Goal: Information Seeking & Learning: Learn about a topic

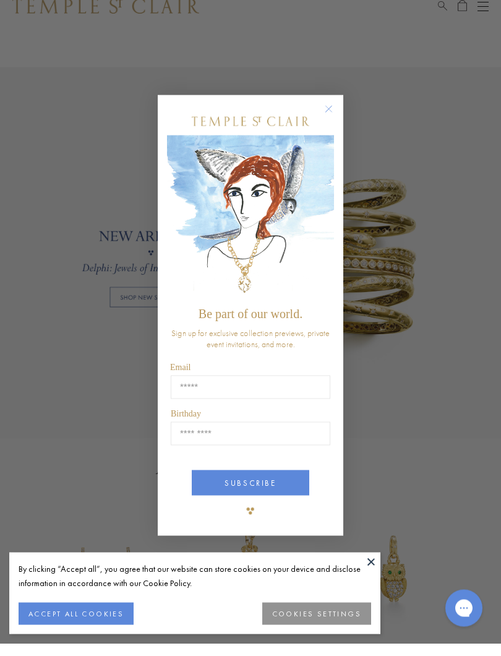
scroll to position [696, 0]
click at [336, 114] on icon "Close dialog" at bounding box center [328, 121] width 15 height 15
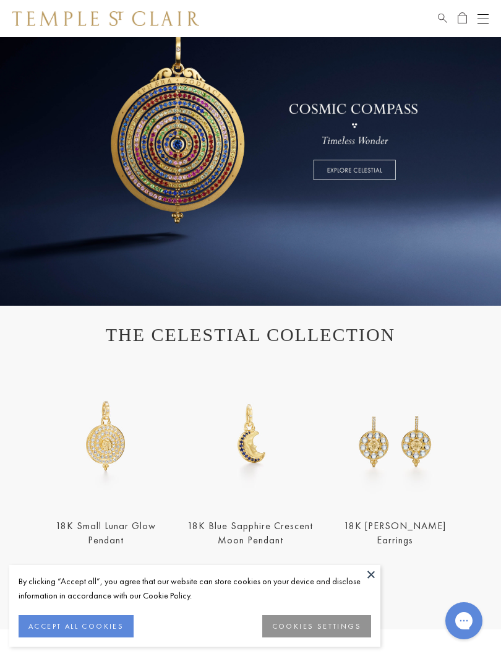
scroll to position [0, 0]
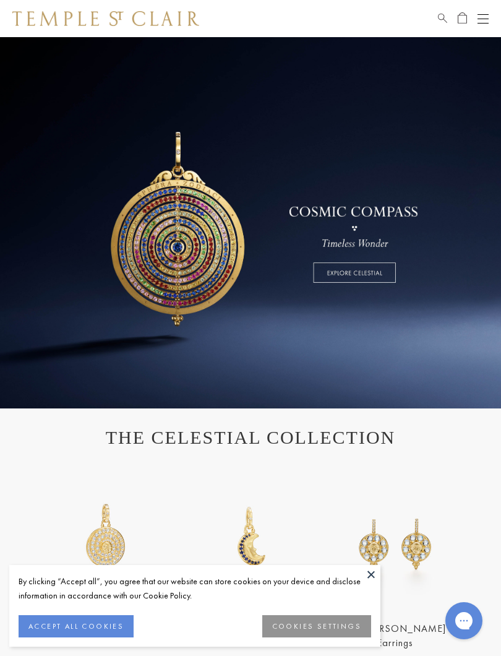
click at [478, 23] on div "Open navigation" at bounding box center [483, 23] width 11 height 1
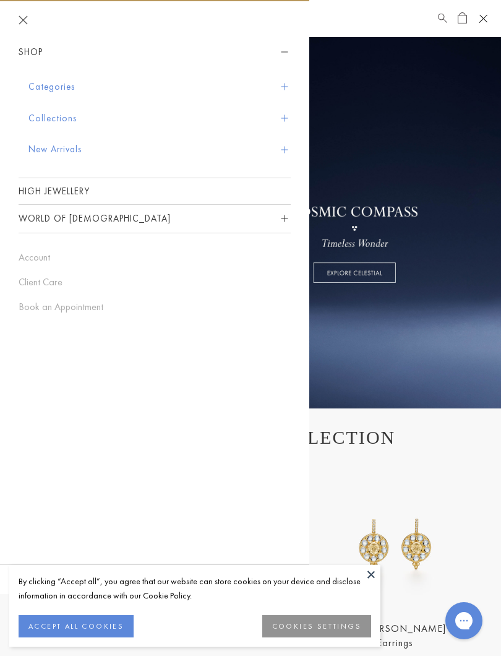
click at [69, 118] on button "Collections" at bounding box center [159, 119] width 262 height 32
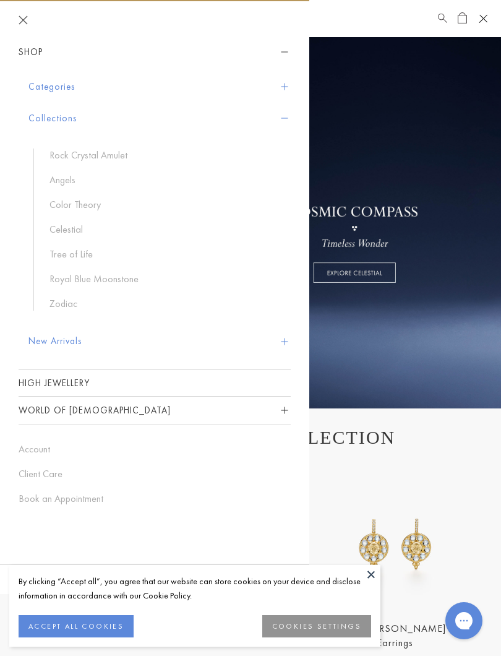
click at [63, 173] on link "Angels" at bounding box center [164, 180] width 229 height 14
click at [76, 254] on link "Tree of Life" at bounding box center [164, 255] width 229 height 14
click at [52, 336] on button "New Arrivals" at bounding box center [159, 342] width 262 height 32
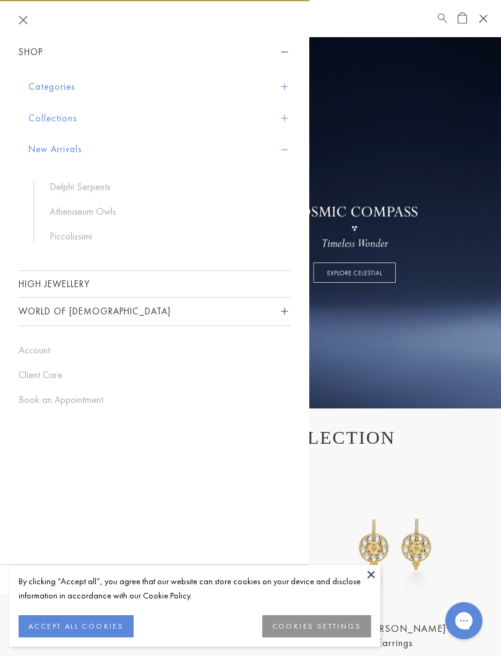
click at [130, 275] on link "High Jewellery" at bounding box center [155, 284] width 272 height 26
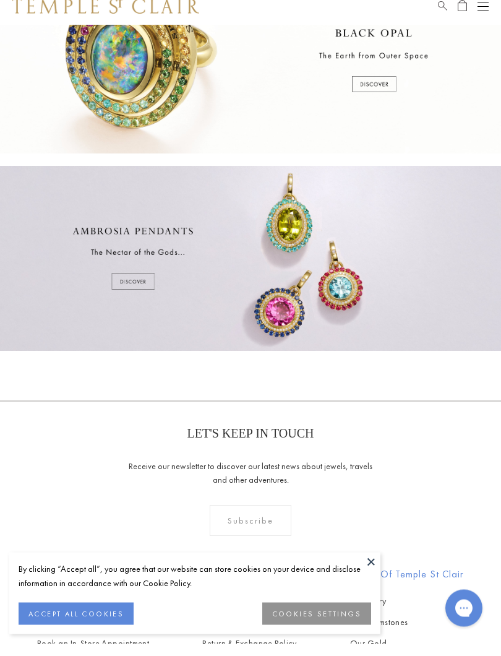
scroll to position [254, 0]
click at [69, 615] on button "ACCEPT ALL COOKIES" at bounding box center [76, 626] width 115 height 22
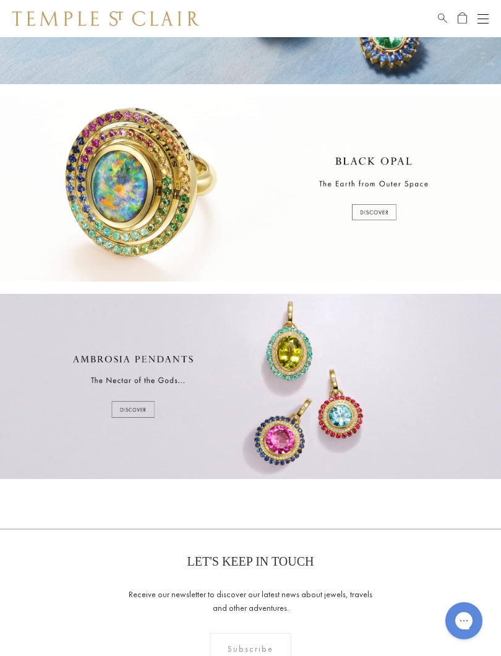
scroll to position [0, 0]
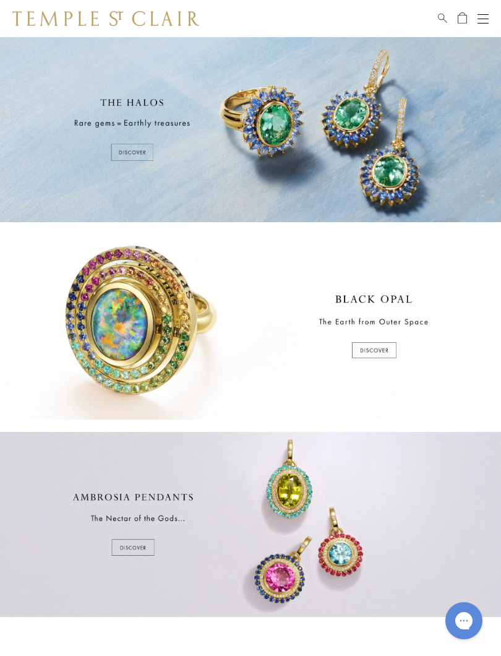
click at [373, 347] on div at bounding box center [250, 327] width 501 height 185
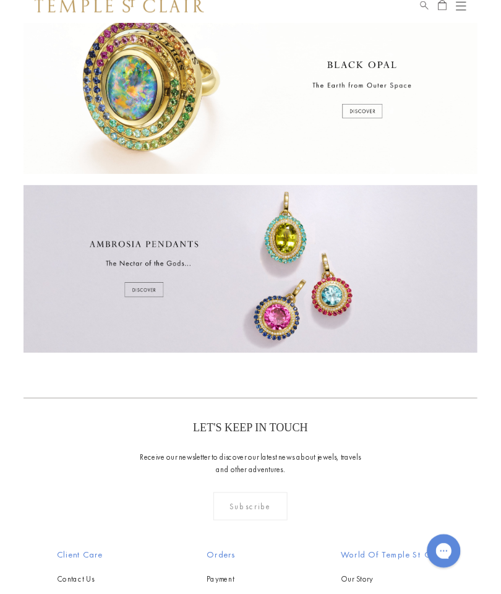
scroll to position [277, 0]
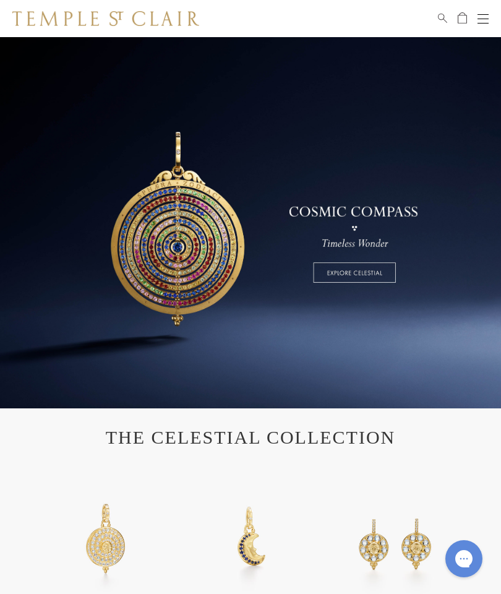
click at [496, 11] on div "Shop Shop Categories Amulets Pendants & Charms Lockets Chains & Leather Cords E…" at bounding box center [250, 18] width 501 height 37
click at [485, 19] on div "Open navigation" at bounding box center [483, 19] width 11 height 1
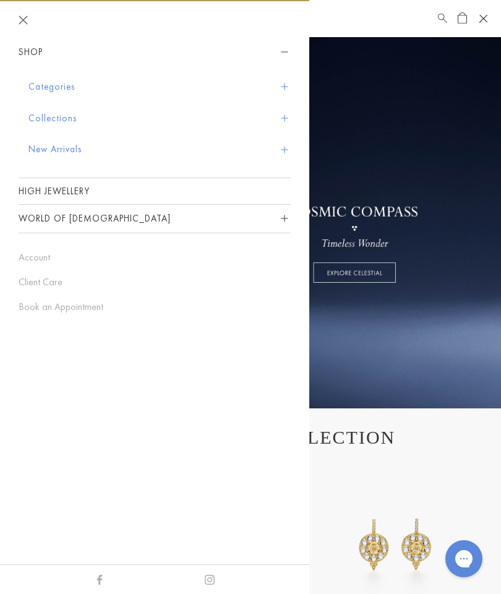
click at [51, 277] on link "Client Care" at bounding box center [155, 282] width 272 height 14
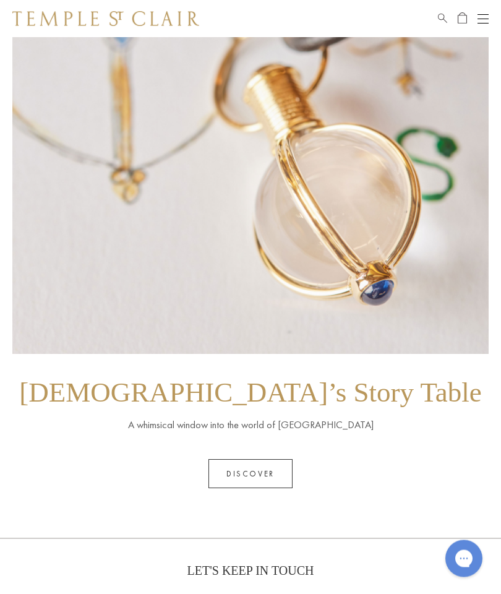
scroll to position [1364, 0]
click at [245, 459] on link "Discover" at bounding box center [251, 473] width 84 height 29
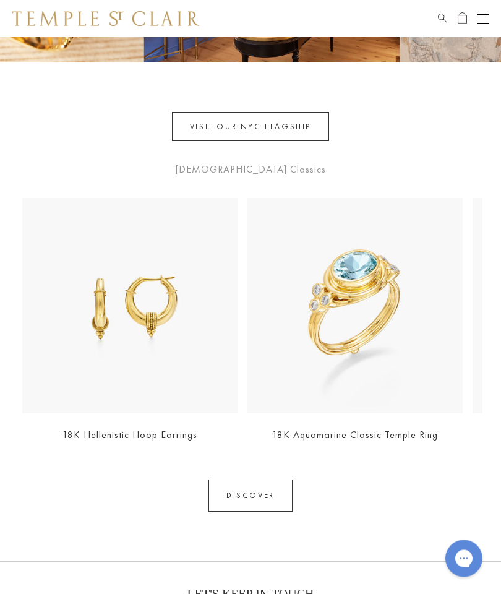
scroll to position [693, 0]
click at [246, 134] on link "VISIT OUR NYC FLAGSHIP" at bounding box center [250, 126] width 157 height 29
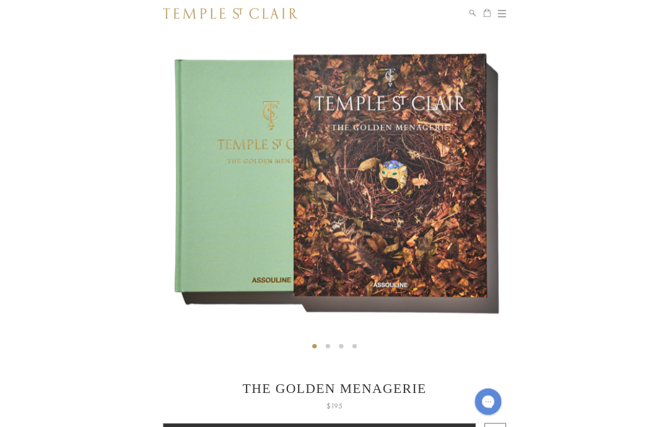
scroll to position [47, 0]
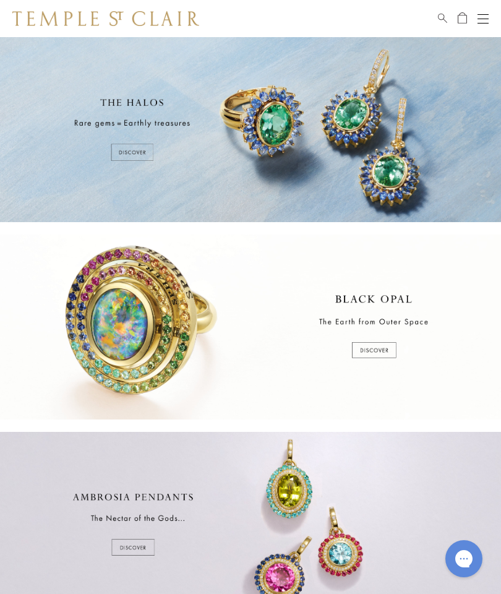
click at [479, 19] on div "Open navigation" at bounding box center [483, 19] width 11 height 1
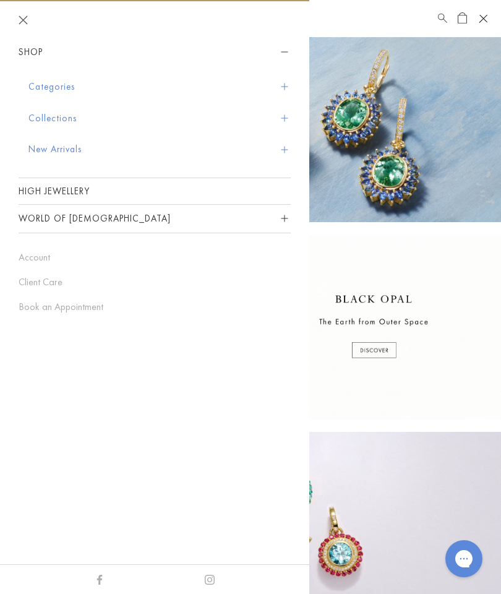
click at [85, 192] on link "High Jewellery" at bounding box center [155, 191] width 272 height 26
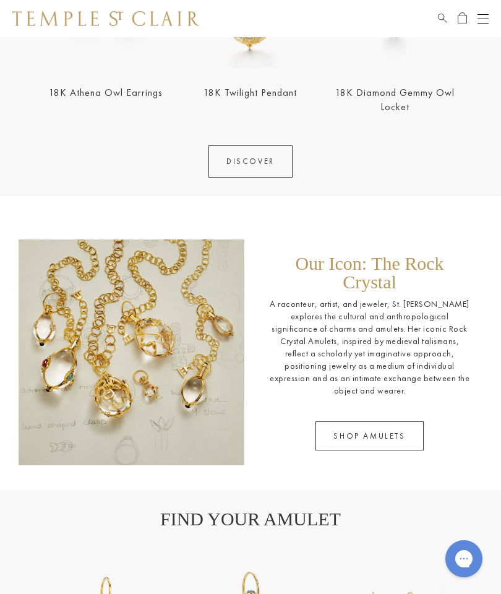
scroll to position [1248, 0]
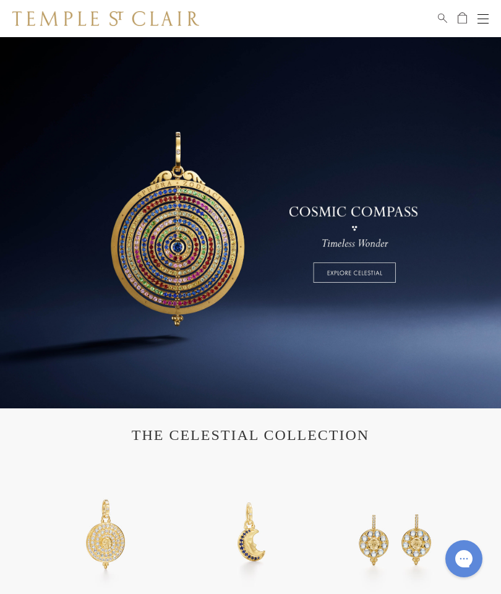
click at [462, 34] on div "Shop Shop Categories Amulets Pendants & Charms Lockets Chains & Leather Cords E…" at bounding box center [250, 18] width 501 height 37
click at [490, 7] on div "Shop Shop Categories Amulets Pendants & Charms Lockets Chains & Leather Cords E…" at bounding box center [250, 18] width 501 height 37
click at [480, 20] on button "Open navigation" at bounding box center [483, 18] width 11 height 15
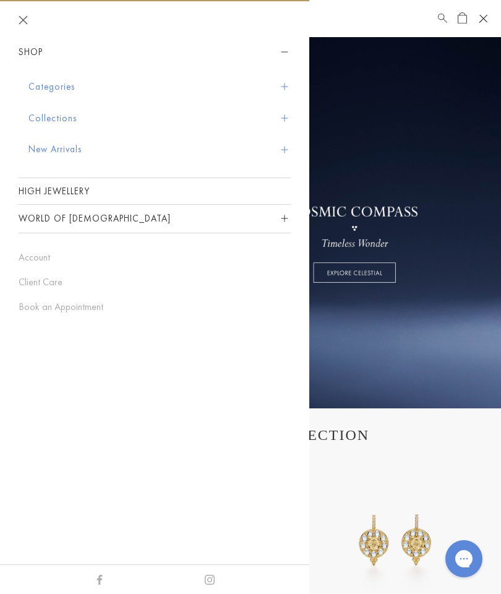
click at [66, 114] on button "Collections" at bounding box center [159, 119] width 262 height 32
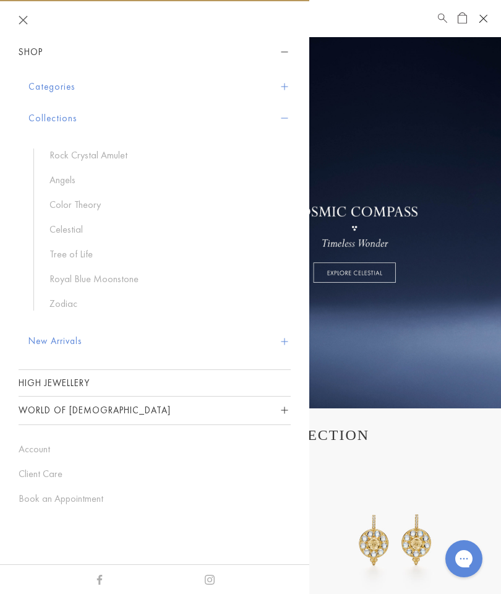
click at [73, 253] on link "Tree of Life" at bounding box center [164, 255] width 229 height 14
click at [18, 12] on header at bounding box center [155, 19] width 310 height 37
click at [27, 15] on header at bounding box center [155, 19] width 310 height 37
click at [444, 263] on link at bounding box center [250, 222] width 501 height 371
click at [37, 393] on link "High Jewellery" at bounding box center [155, 383] width 272 height 26
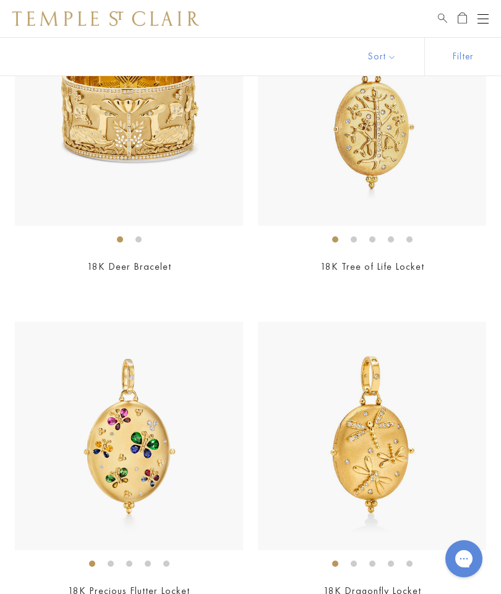
scroll to position [1876, 0]
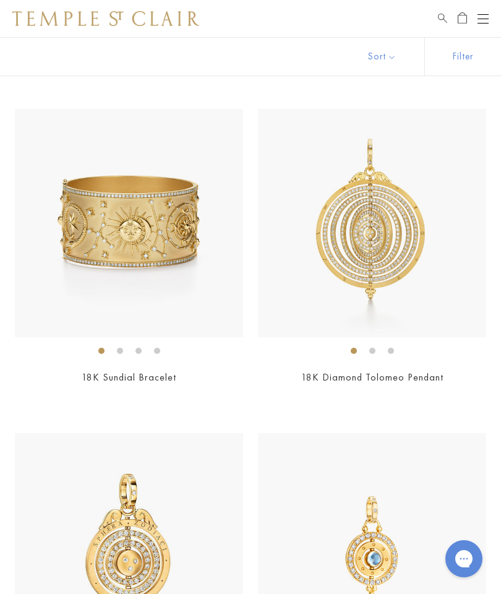
scroll to position [1207, 0]
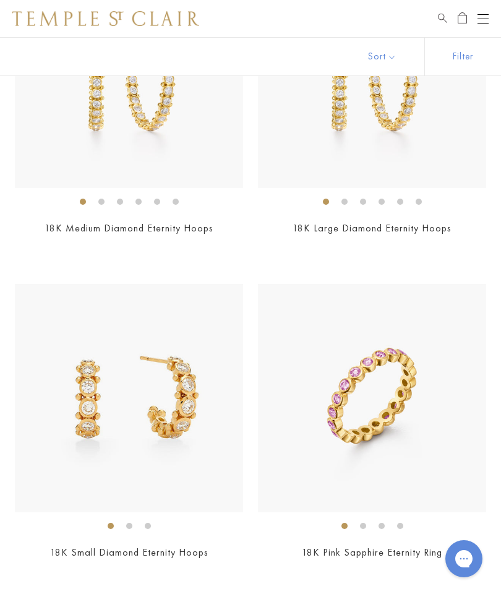
scroll to position [6601, 0]
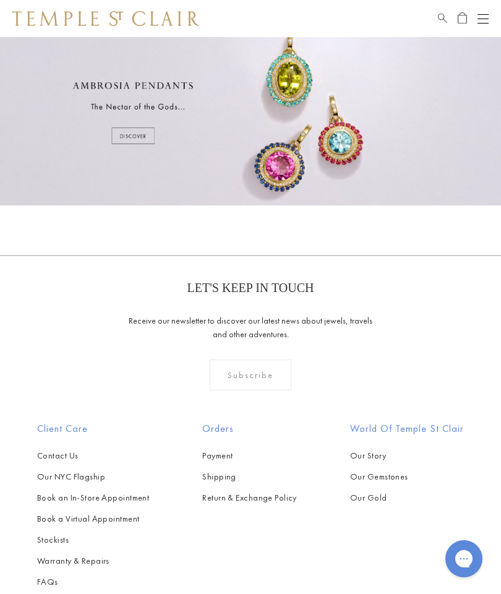
scroll to position [466, 0]
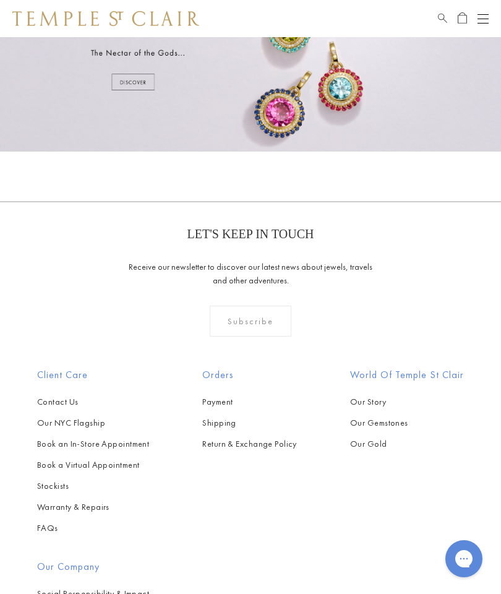
click at [371, 404] on link "Our Story" at bounding box center [407, 402] width 114 height 14
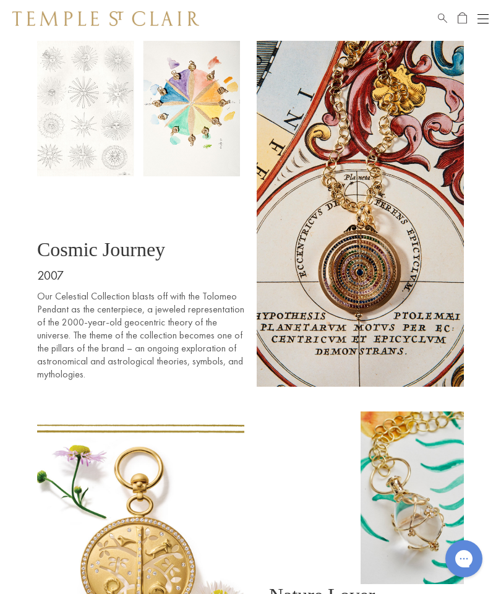
scroll to position [2123, 0]
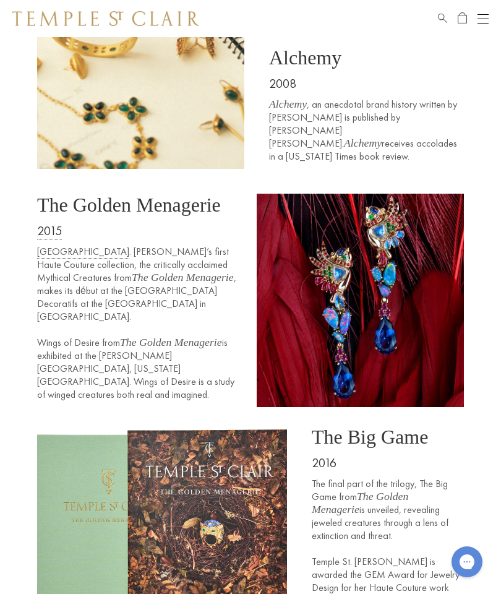
scroll to position [2965, 0]
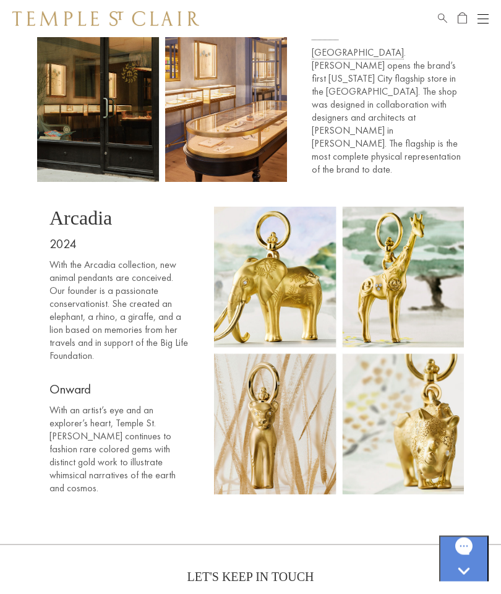
scroll to position [5235, 0]
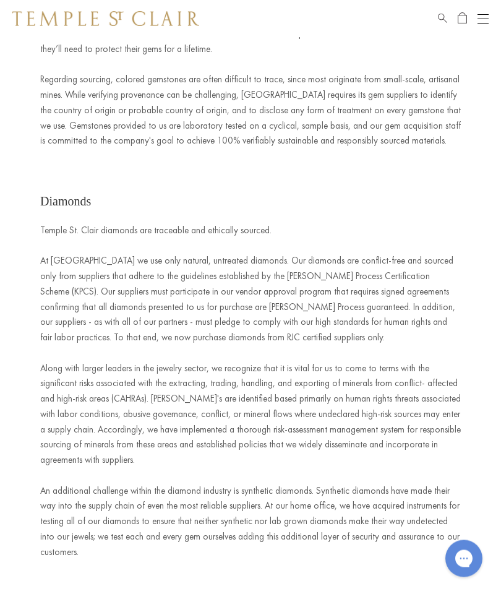
scroll to position [1420, 0]
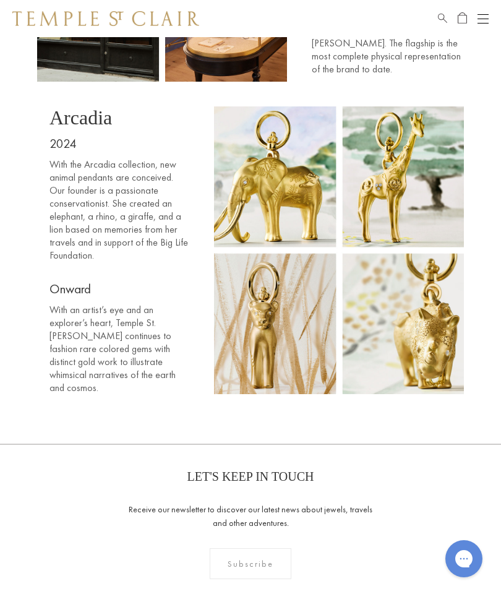
scroll to position [5413, 0]
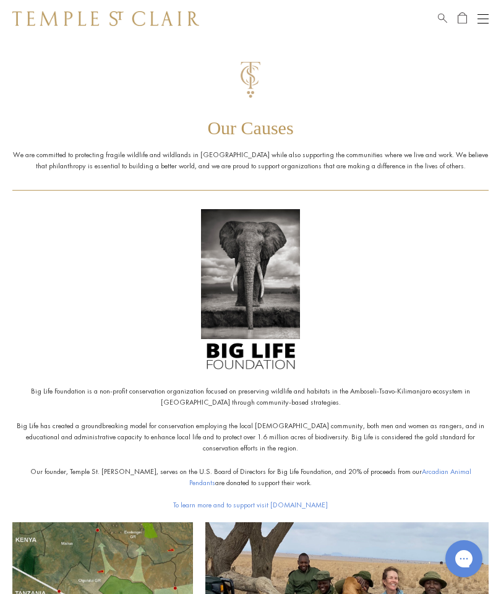
click at [233, 318] on img at bounding box center [250, 273] width 99 height 129
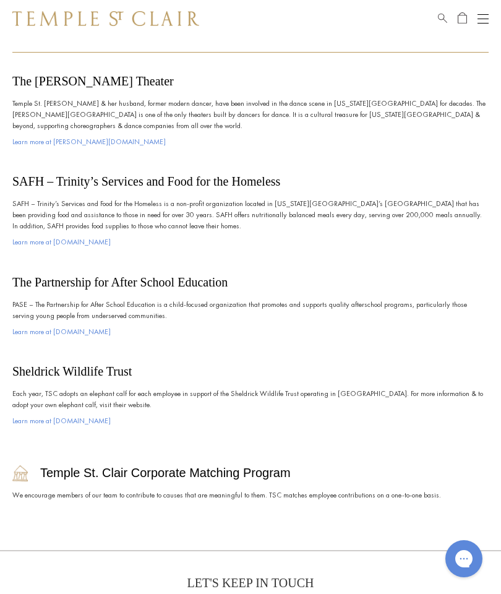
scroll to position [2086, 0]
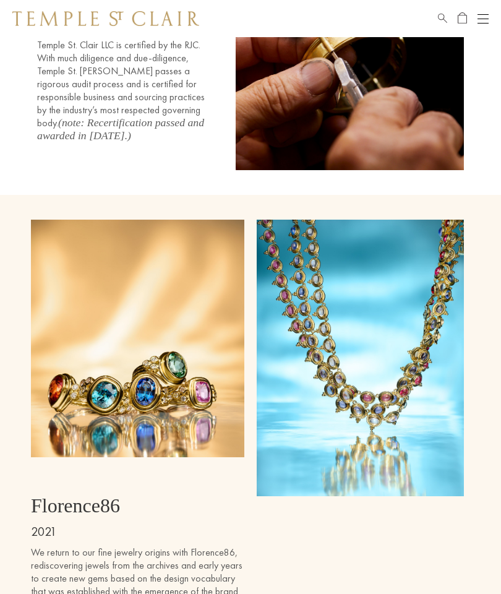
scroll to position [4484, 0]
